Goal: Information Seeking & Learning: Learn about a topic

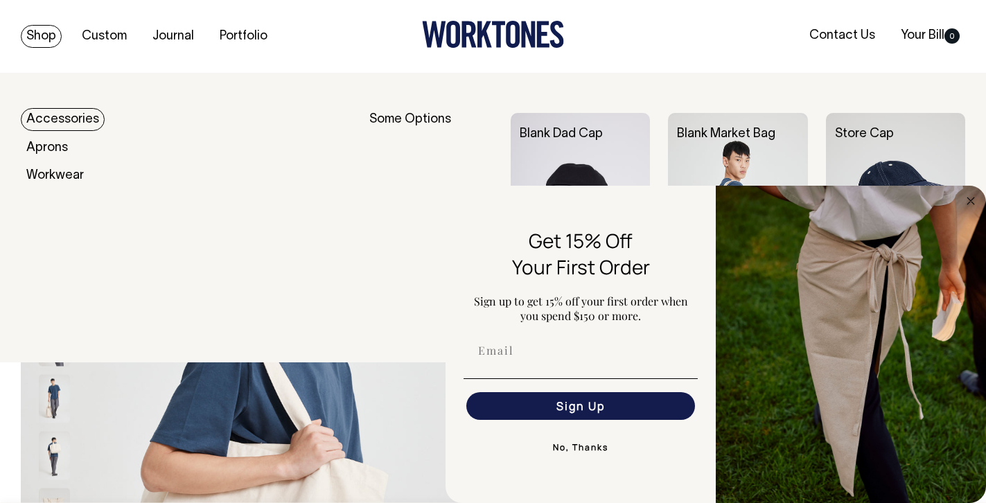
click at [40, 33] on link "Shop" at bounding box center [41, 36] width 41 height 23
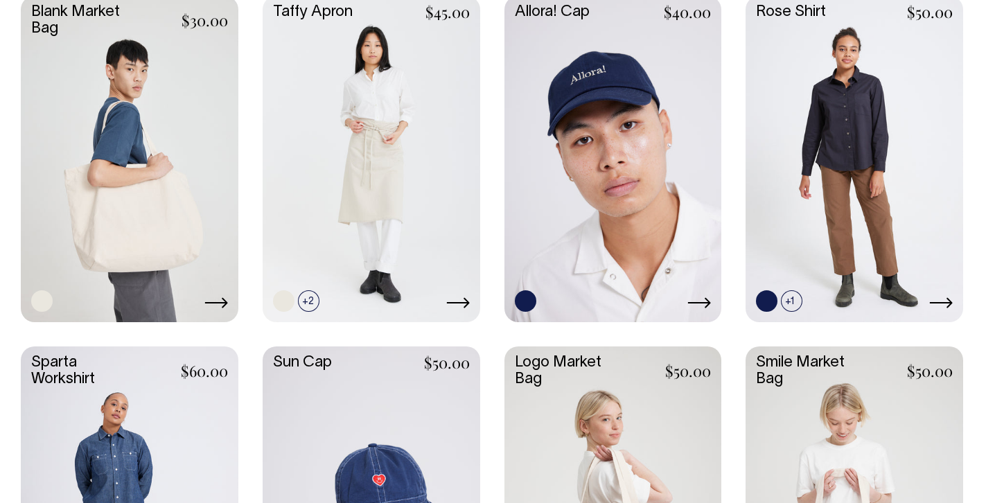
scroll to position [1816, 0]
click at [584, 101] on link at bounding box center [614, 158] width 218 height 324
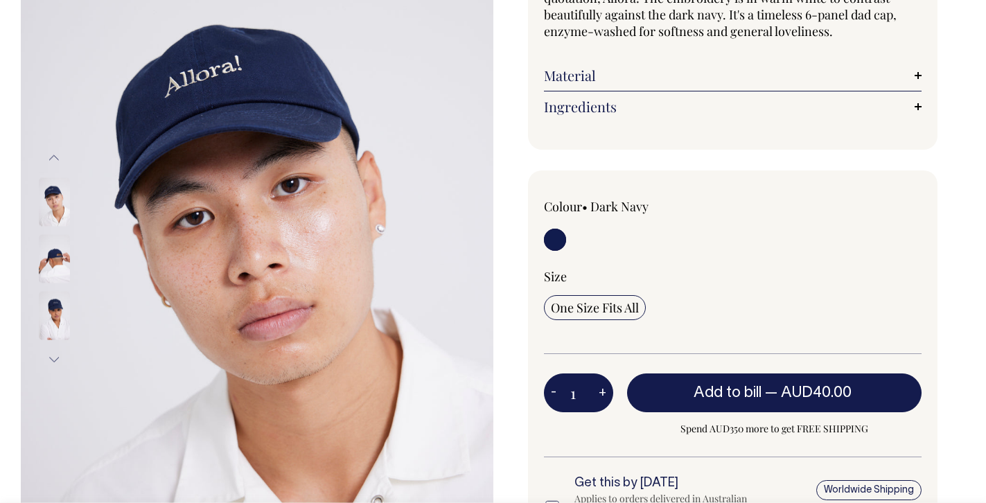
scroll to position [169, 0]
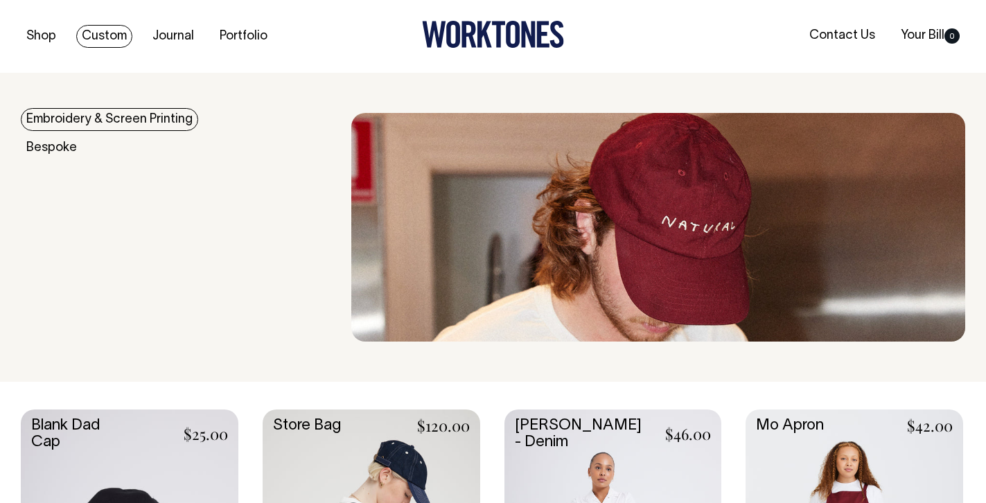
click at [108, 39] on link "Custom" at bounding box center [104, 36] width 56 height 23
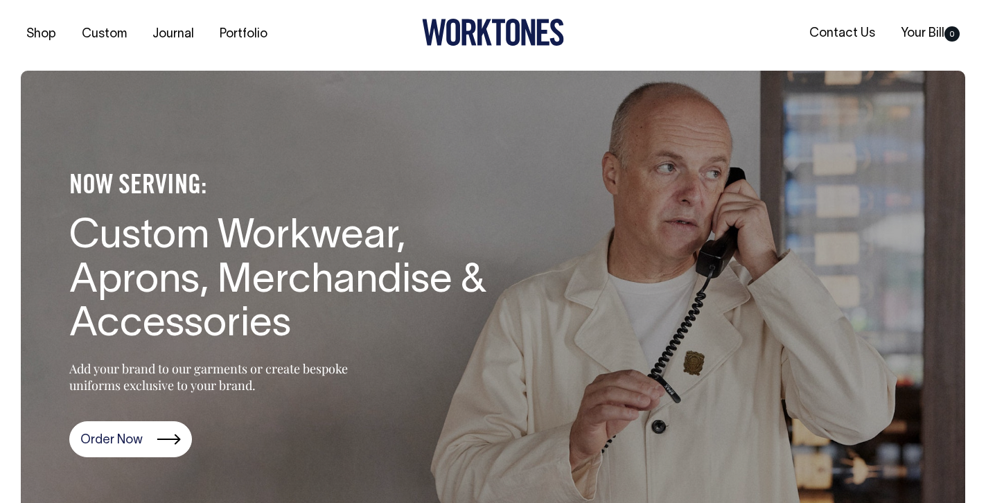
scroll to position [1, 0]
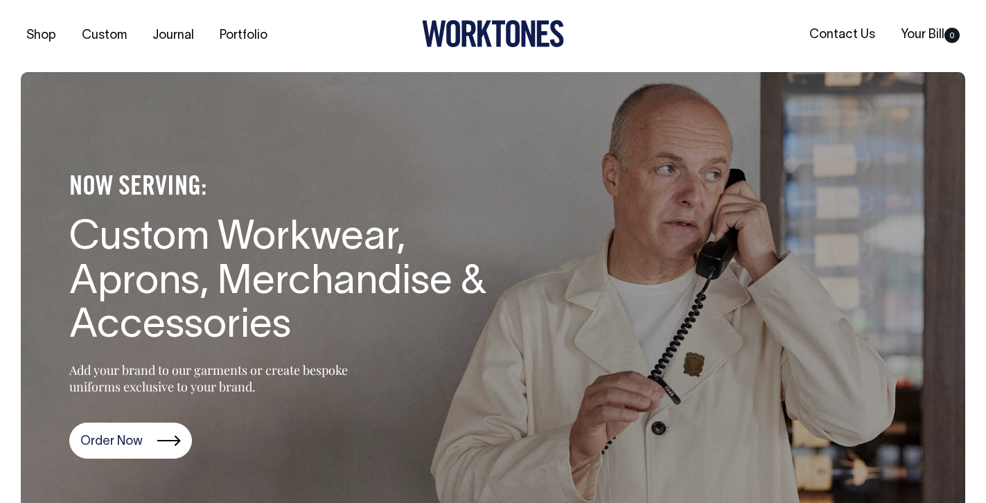
click at [449, 33] on icon at bounding box center [453, 33] width 14 height 27
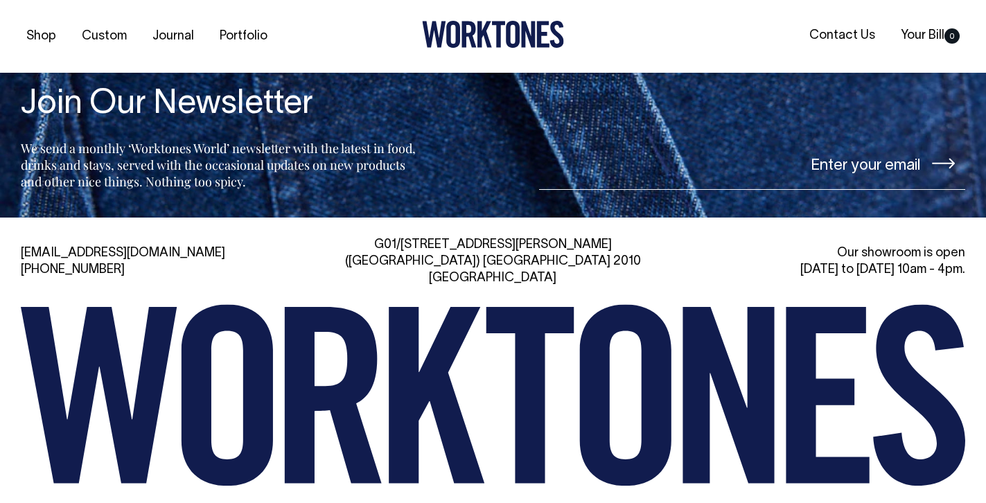
scroll to position [2932, 0]
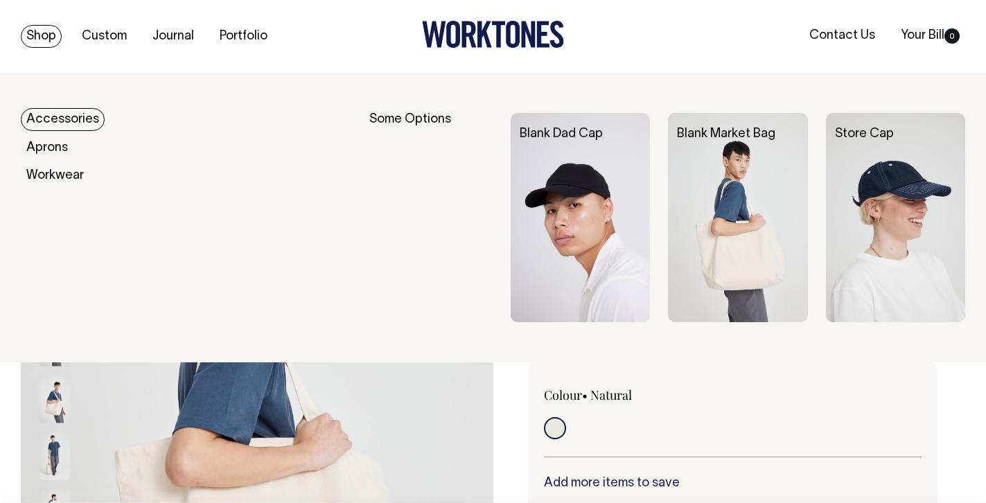
click at [34, 31] on link "Shop" at bounding box center [41, 36] width 41 height 23
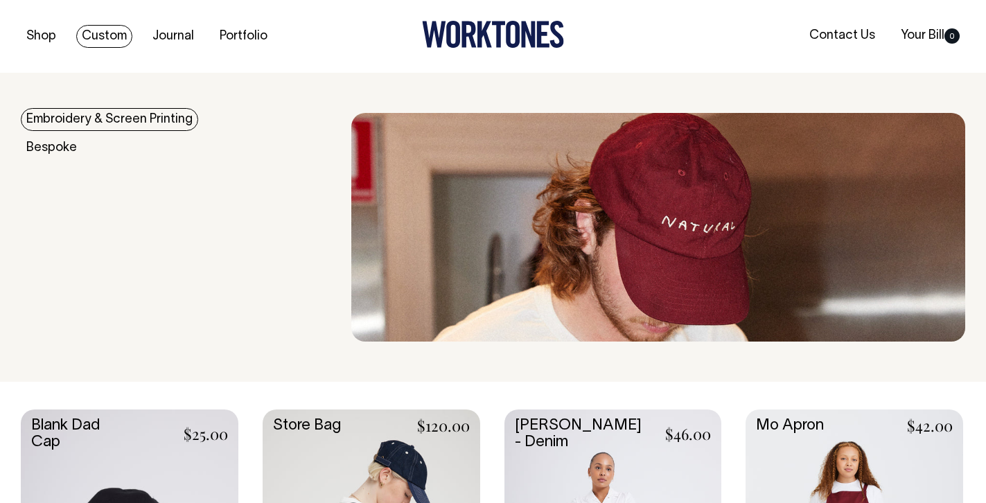
click at [106, 40] on link "Custom" at bounding box center [104, 36] width 56 height 23
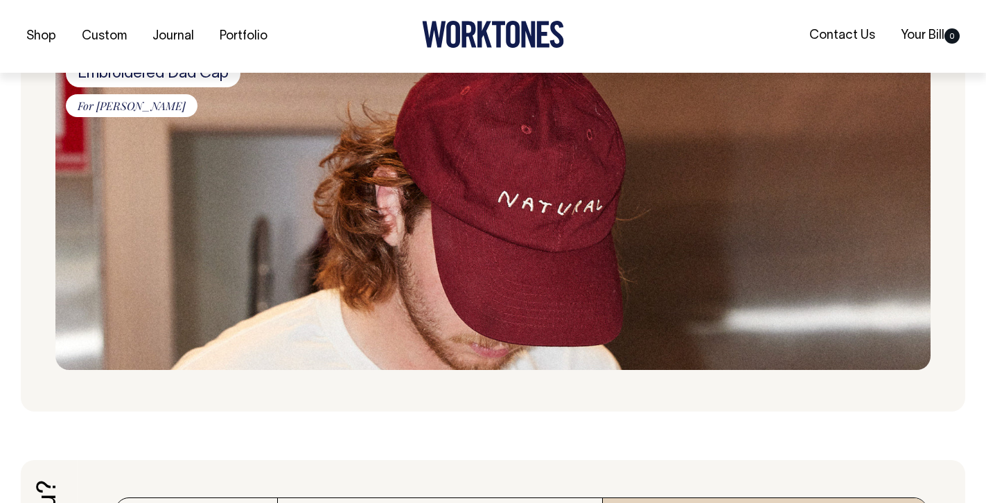
click at [277, 308] on img at bounding box center [493, 207] width 876 height 327
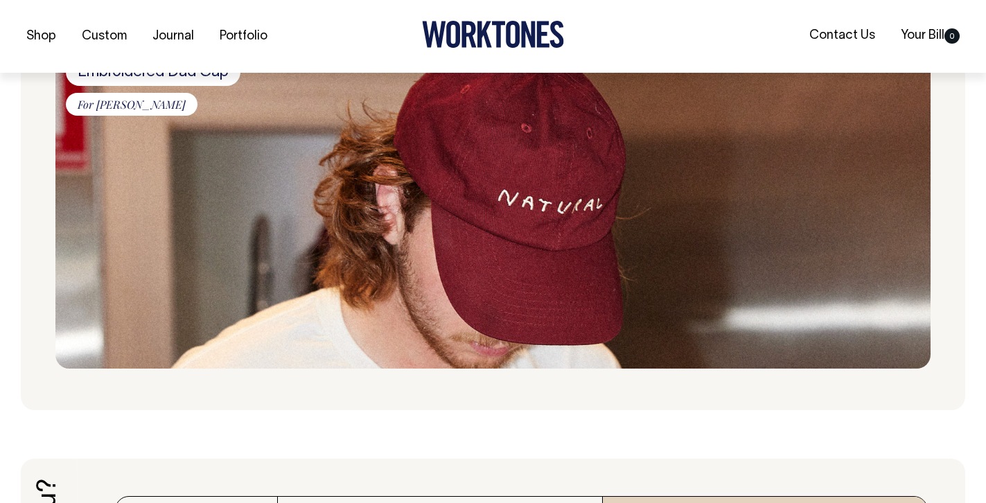
click at [600, 200] on img at bounding box center [493, 206] width 876 height 327
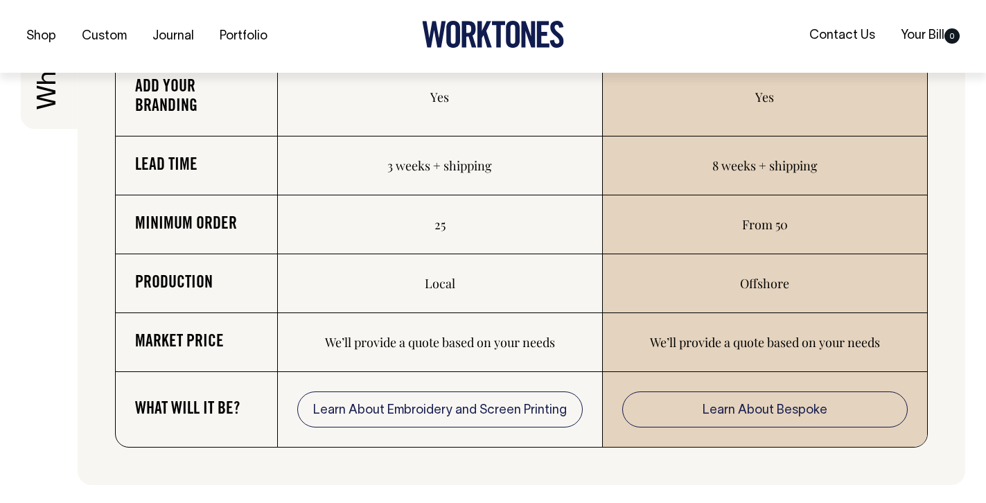
scroll to position [2329, 0]
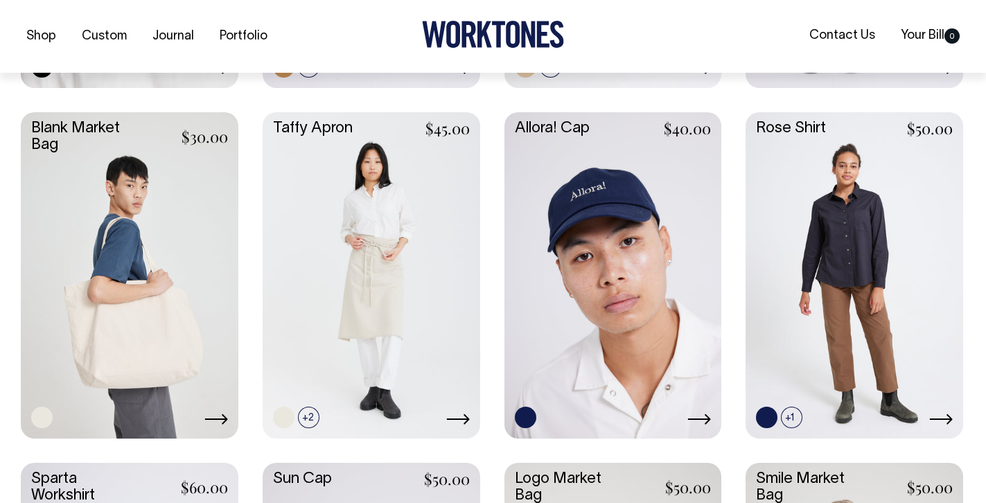
click at [668, 281] on link at bounding box center [614, 274] width 218 height 324
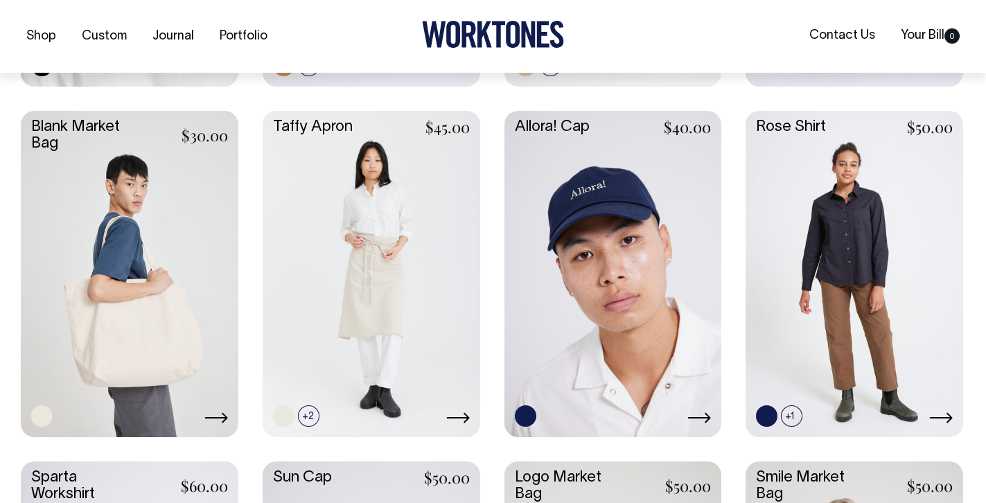
scroll to position [1701, 0]
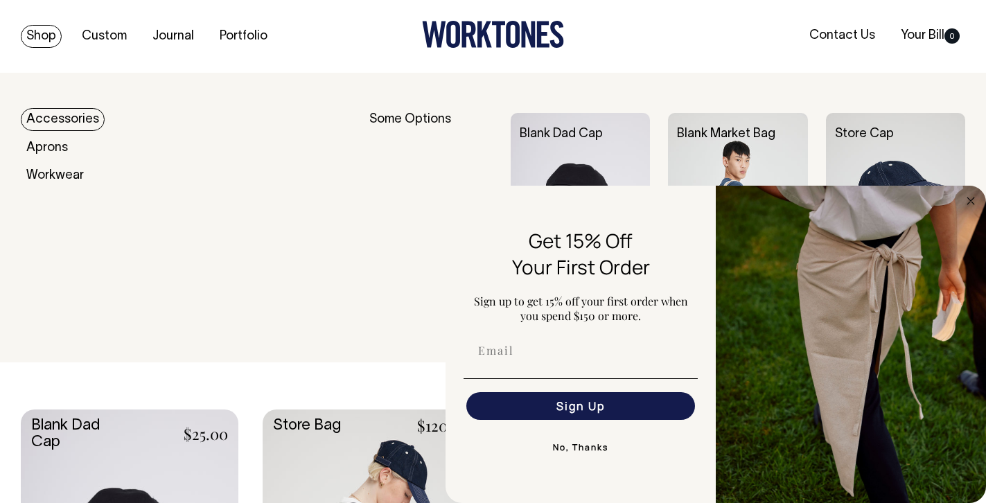
click at [41, 26] on link "Shop" at bounding box center [41, 36] width 41 height 23
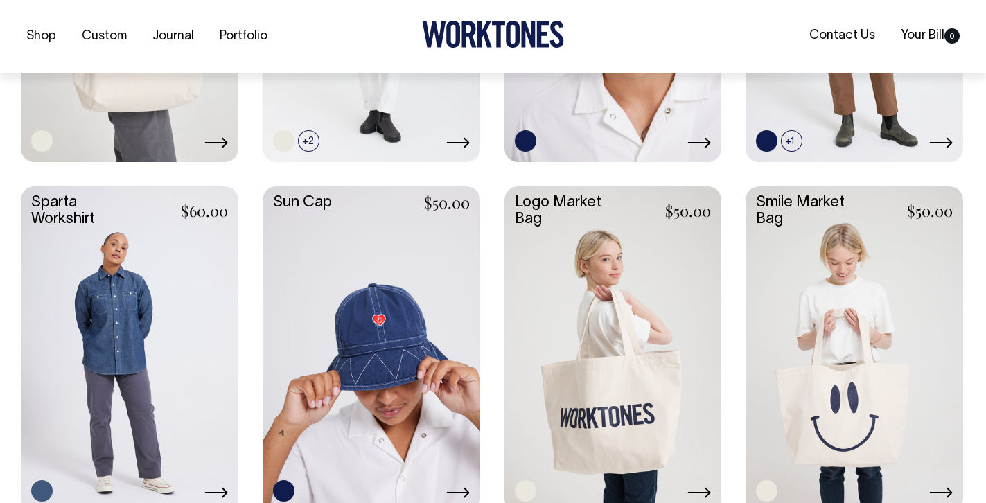
click at [638, 341] on link at bounding box center [614, 348] width 218 height 324
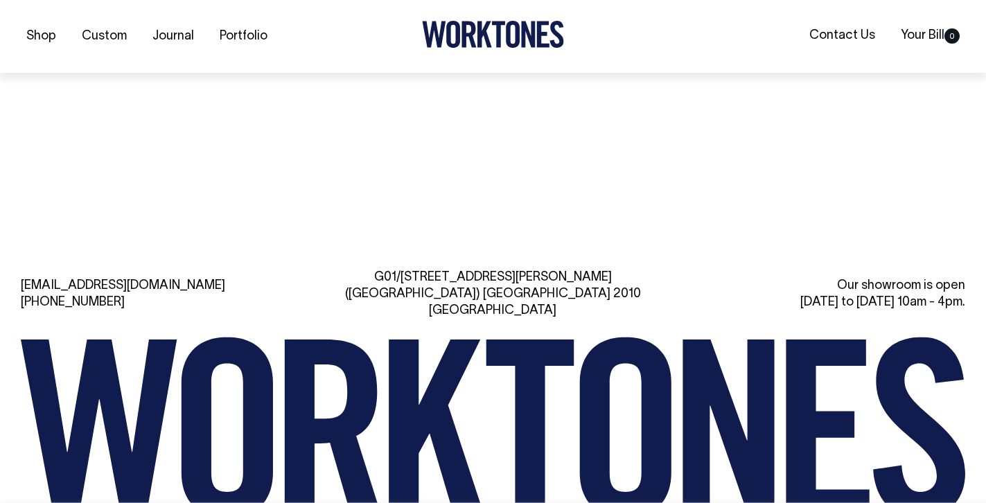
scroll to position [1440, 0]
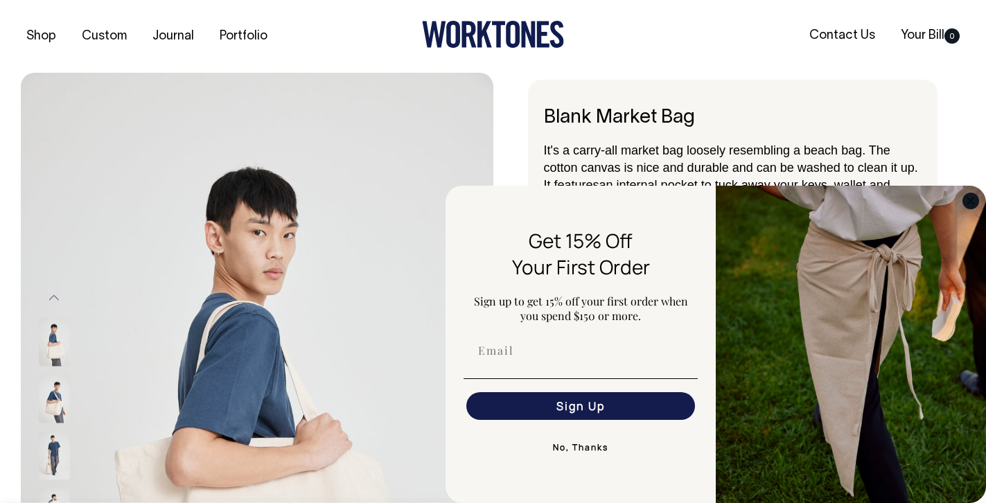
click at [964, 197] on icon "Close dialog" at bounding box center [971, 201] width 17 height 17
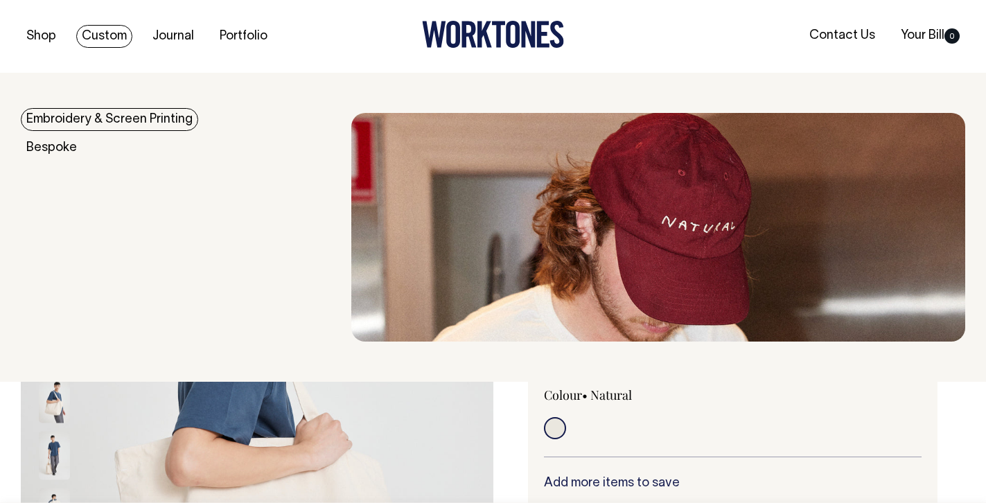
click at [521, 186] on img at bounding box center [658, 227] width 614 height 229
